Goal: Transaction & Acquisition: Subscribe to service/newsletter

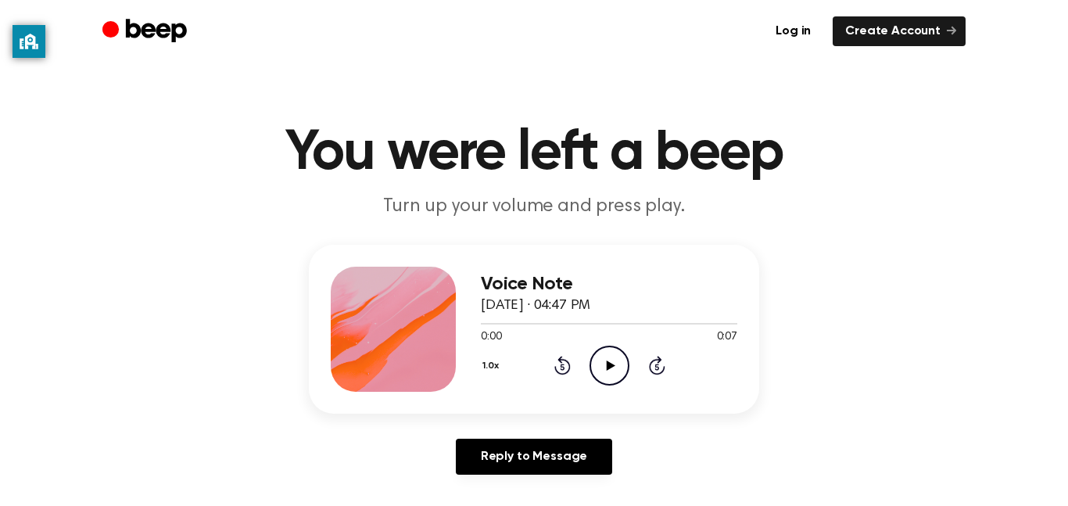
click at [603, 368] on icon "Play Audio" at bounding box center [610, 366] width 40 height 40
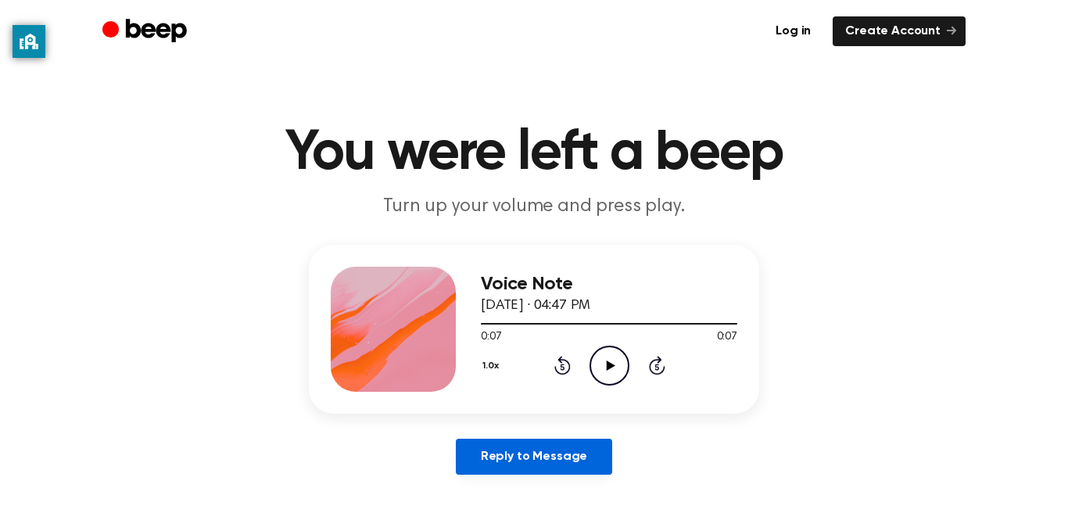
click at [590, 458] on link "Reply to Message" at bounding box center [534, 457] width 156 height 36
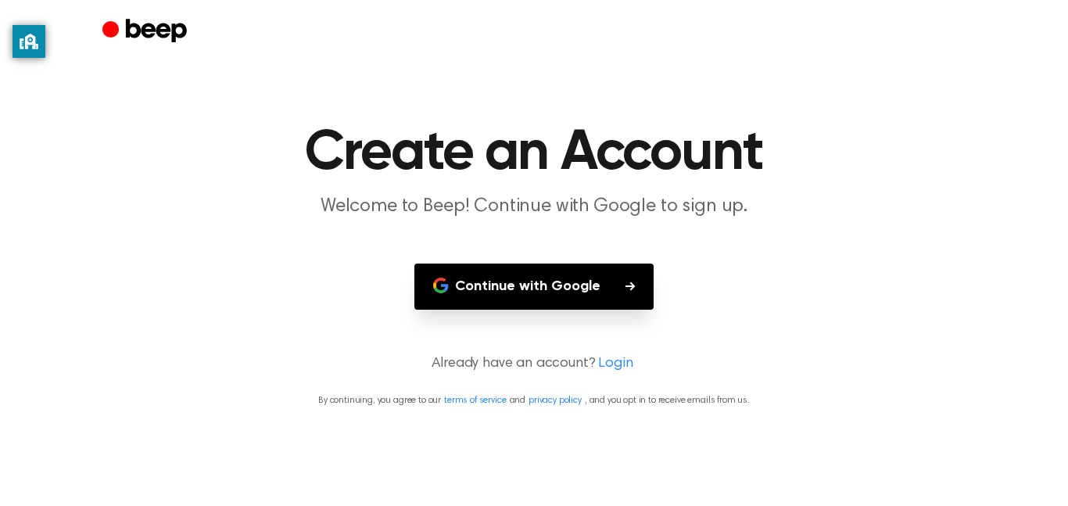
click at [569, 292] on button "Continue with Google" at bounding box center [533, 287] width 239 height 46
click at [160, 37] on icon "Beep" at bounding box center [146, 31] width 88 height 31
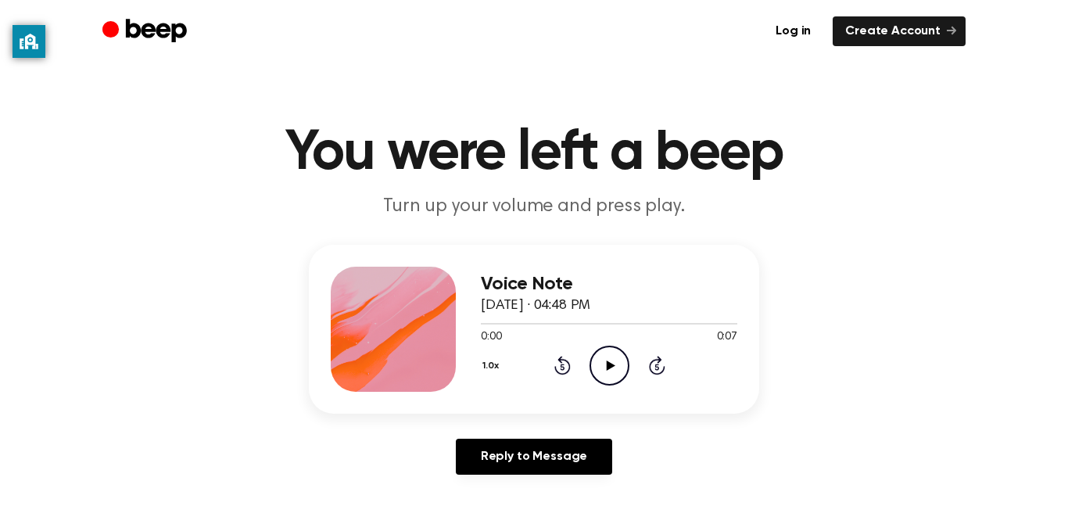
click at [608, 358] on icon "Play Audio" at bounding box center [610, 366] width 40 height 40
click at [603, 369] on icon "Play Audio" at bounding box center [610, 366] width 40 height 40
click at [606, 368] on icon at bounding box center [610, 366] width 9 height 10
click at [557, 409] on div "Voice Note [DATE] · 04:48 PM 0:04 0:07 Your browser does not support the [objec…" at bounding box center [534, 329] width 450 height 169
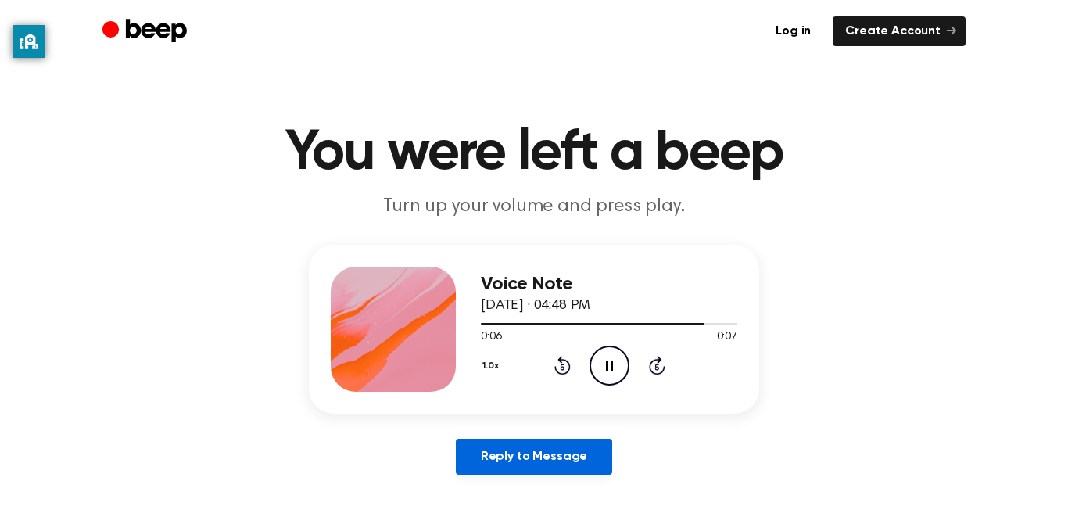
click at [547, 465] on link "Reply to Message" at bounding box center [534, 457] width 156 height 36
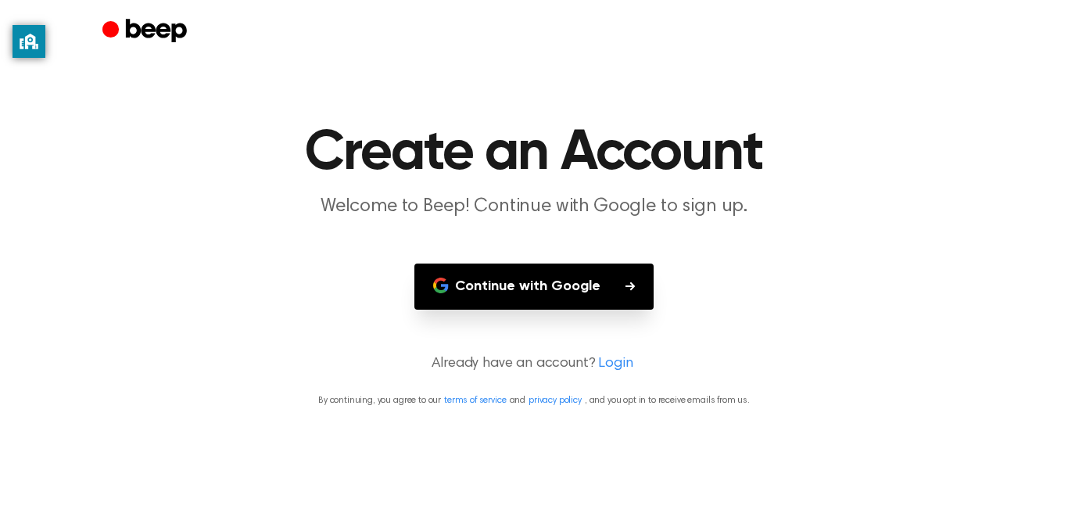
click at [559, 292] on button "Continue with Google" at bounding box center [533, 287] width 239 height 46
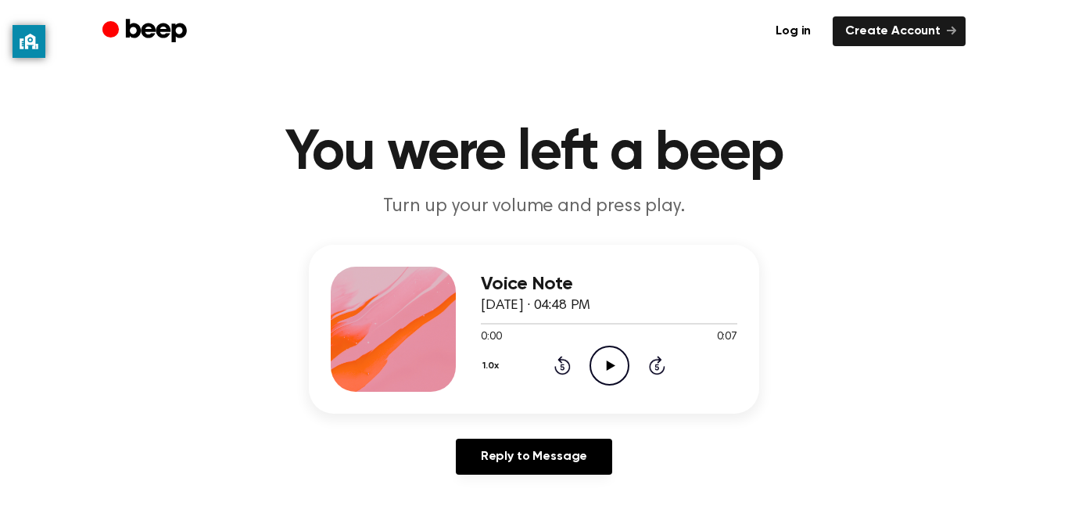
click at [615, 353] on icon "Play Audio" at bounding box center [610, 366] width 40 height 40
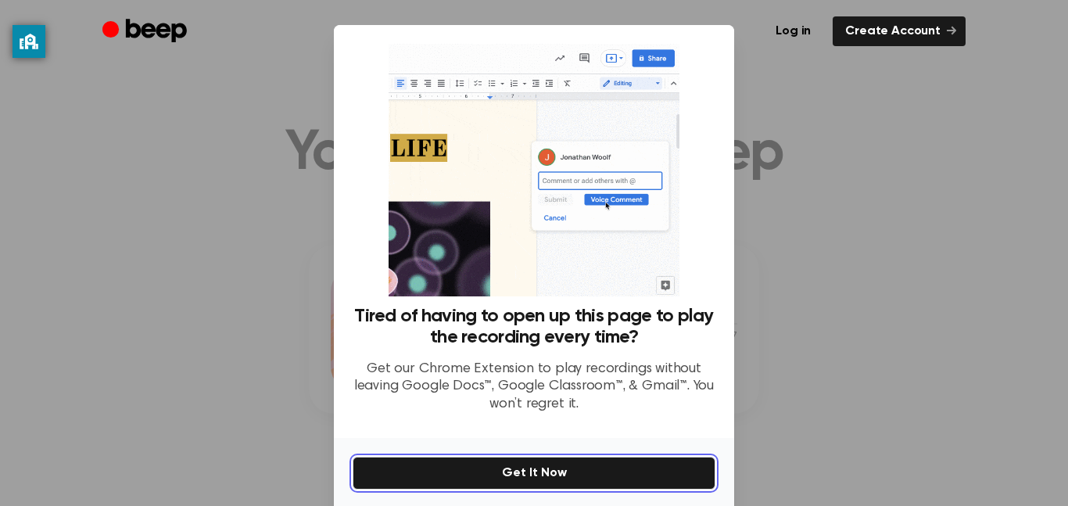
click at [634, 473] on button "Get It Now" at bounding box center [534, 473] width 363 height 33
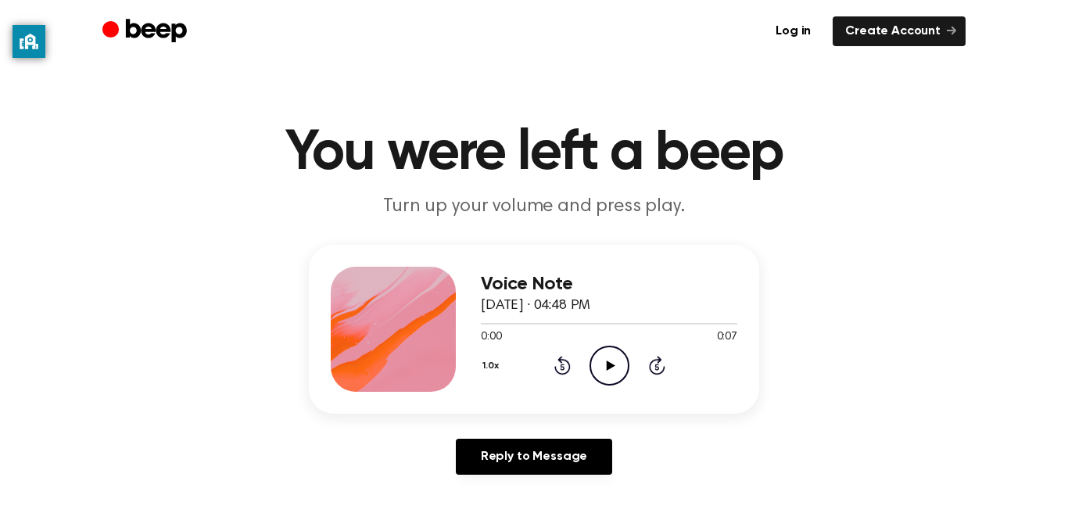
click at [610, 381] on icon "Play Audio" at bounding box center [610, 366] width 40 height 40
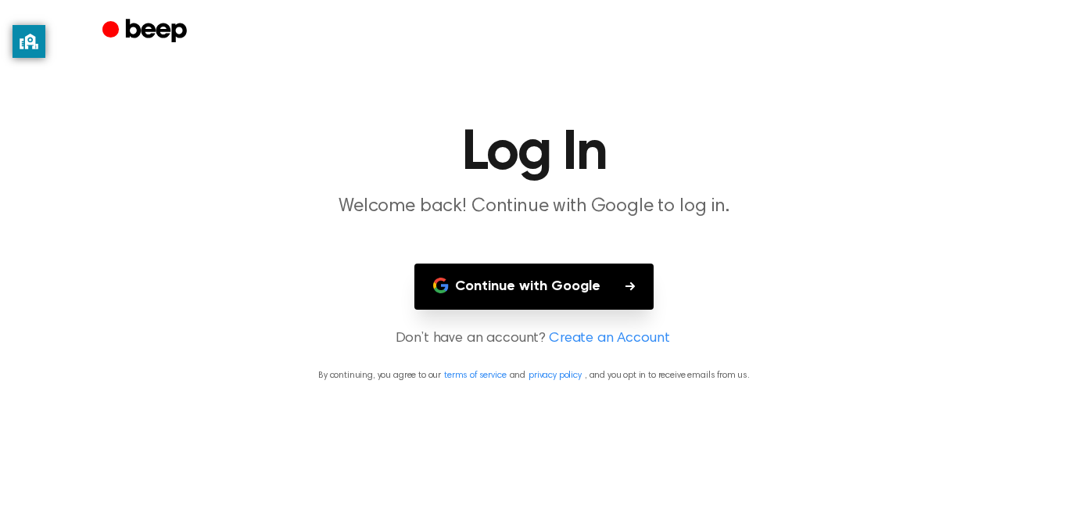
click at [565, 284] on button "Continue with Google" at bounding box center [533, 287] width 239 height 46
click at [151, 29] on icon "Beep" at bounding box center [156, 30] width 61 height 23
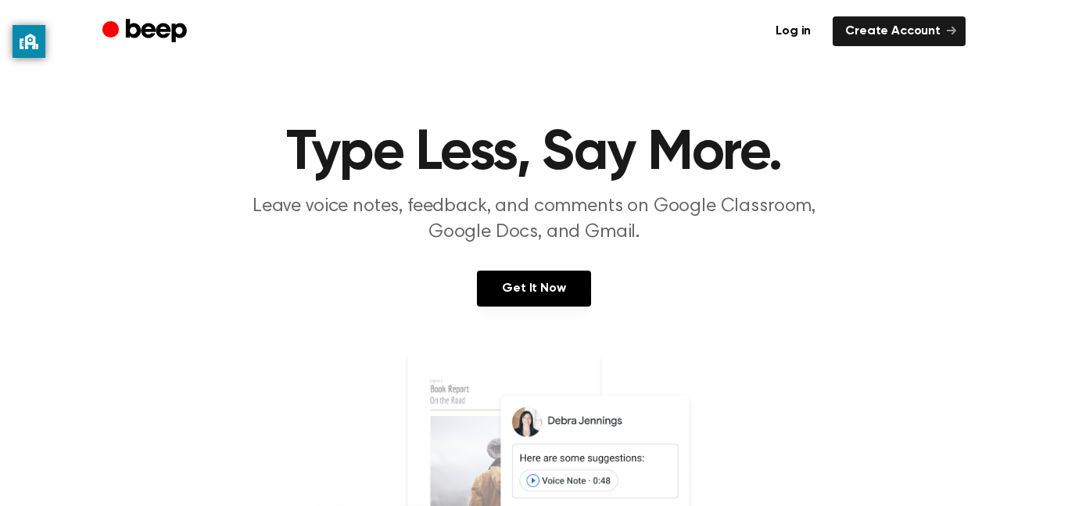
click at [614, 221] on p "Leave voice notes, feedback, and comments on Google Classroom, Google Docs, and…" at bounding box center [534, 220] width 601 height 52
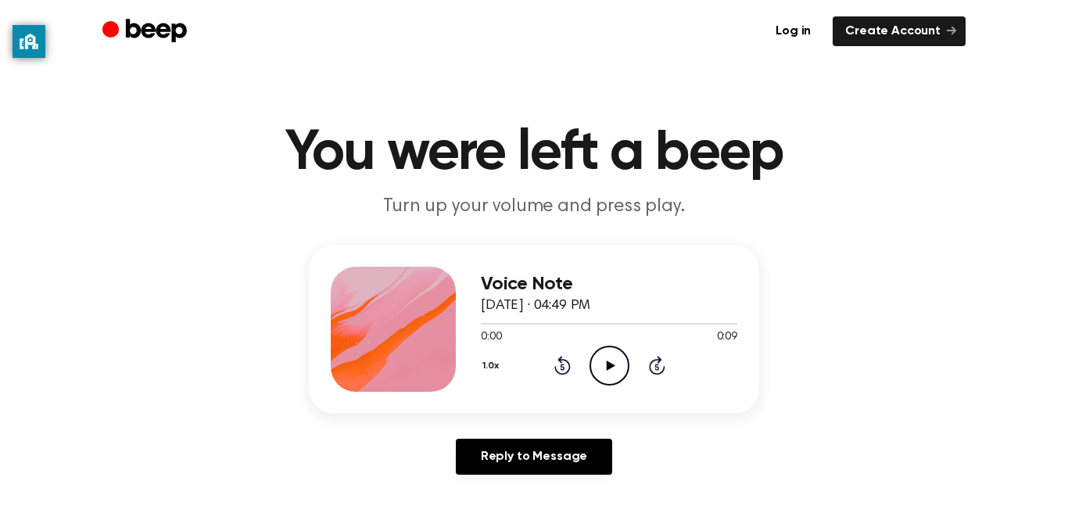
click at [612, 364] on icon "Play Audio" at bounding box center [610, 366] width 40 height 40
click at [611, 370] on icon "Play Audio" at bounding box center [610, 366] width 40 height 40
click at [611, 369] on icon "Play Audio" at bounding box center [610, 366] width 40 height 40
click at [616, 381] on icon "Play Audio" at bounding box center [610, 366] width 40 height 40
